Goal: Information Seeking & Learning: Learn about a topic

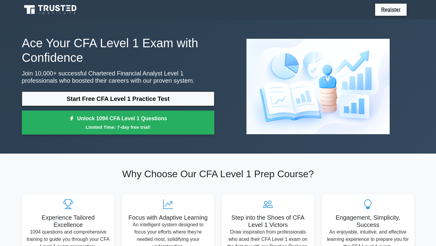
scroll to position [0, 0]
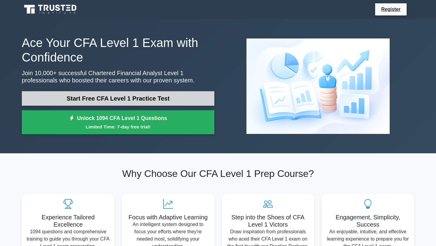
click at [180, 99] on link "Start Free CFA Level 1 Practice Test" at bounding box center [118, 98] width 192 height 15
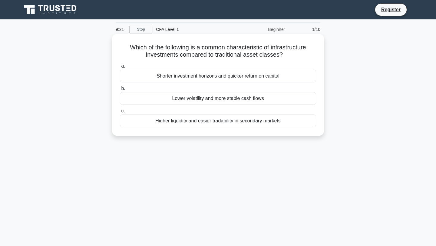
click at [180, 101] on div "Lower volatility and more stable cash flows" at bounding box center [218, 98] width 196 height 13
click at [120, 90] on input "b. Lower volatility and more stable cash flows" at bounding box center [120, 89] width 0 height 4
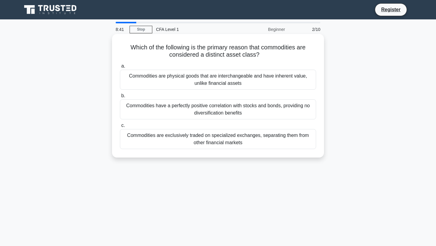
click at [200, 76] on div "Commodities are physical goods that are interchangeable and have inherent value…" at bounding box center [218, 80] width 196 height 20
click at [120, 68] on input "a. Commodities are physical goods that are interchangeable and have inherent va…" at bounding box center [120, 66] width 0 height 4
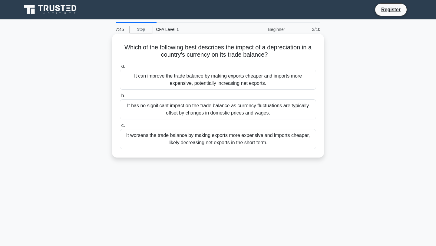
click at [226, 88] on div "It can improve the trade balance by making exports cheaper and imports more exp…" at bounding box center [218, 80] width 196 height 20
click at [120, 68] on input "a. It can improve the trade balance by making exports cheaper and imports more …" at bounding box center [120, 66] width 0 height 4
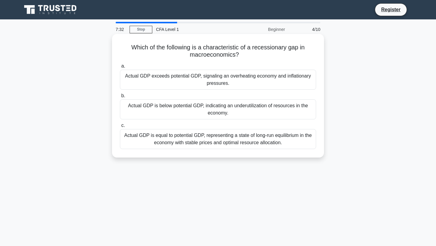
click at [222, 98] on label "b. Actual GDP is below potential GDP, indicating an underutilization of resourc…" at bounding box center [218, 105] width 196 height 27
click at [120, 98] on input "b. Actual GDP is below potential GDP, indicating an underutilization of resourc…" at bounding box center [120, 96] width 0 height 4
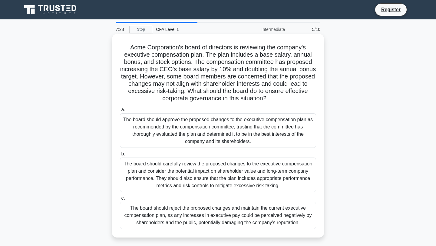
click at [136, 46] on h5 "Acme Corporation's board of directors is reviewing the company's executive comp…" at bounding box center [217, 73] width 197 height 59
drag, startPoint x: 136, startPoint y: 46, endPoint x: 199, endPoint y: 46, distance: 63.5
click at [199, 46] on h5 "Acme Corporation's board of directors is reviewing the company's executive comp…" at bounding box center [217, 73] width 197 height 59
click at [137, 56] on h5 "Acme Corporation's board of directors is reviewing the company's executive comp…" at bounding box center [217, 73] width 197 height 59
drag, startPoint x: 137, startPoint y: 56, endPoint x: 194, endPoint y: 70, distance: 58.5
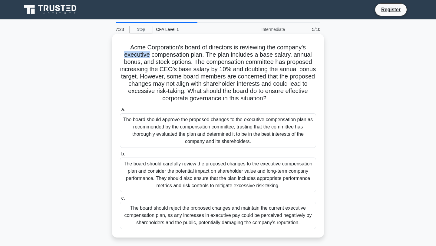
click at [151, 58] on h5 "Acme Corporation's board of directors is reviewing the company's executive comp…" at bounding box center [217, 73] width 197 height 59
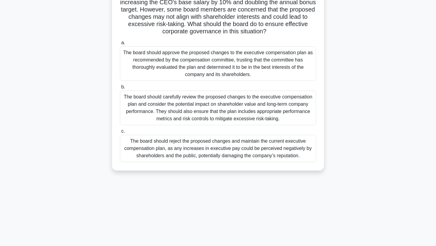
scroll to position [81, 0]
